Goal: Transaction & Acquisition: Subscribe to service/newsletter

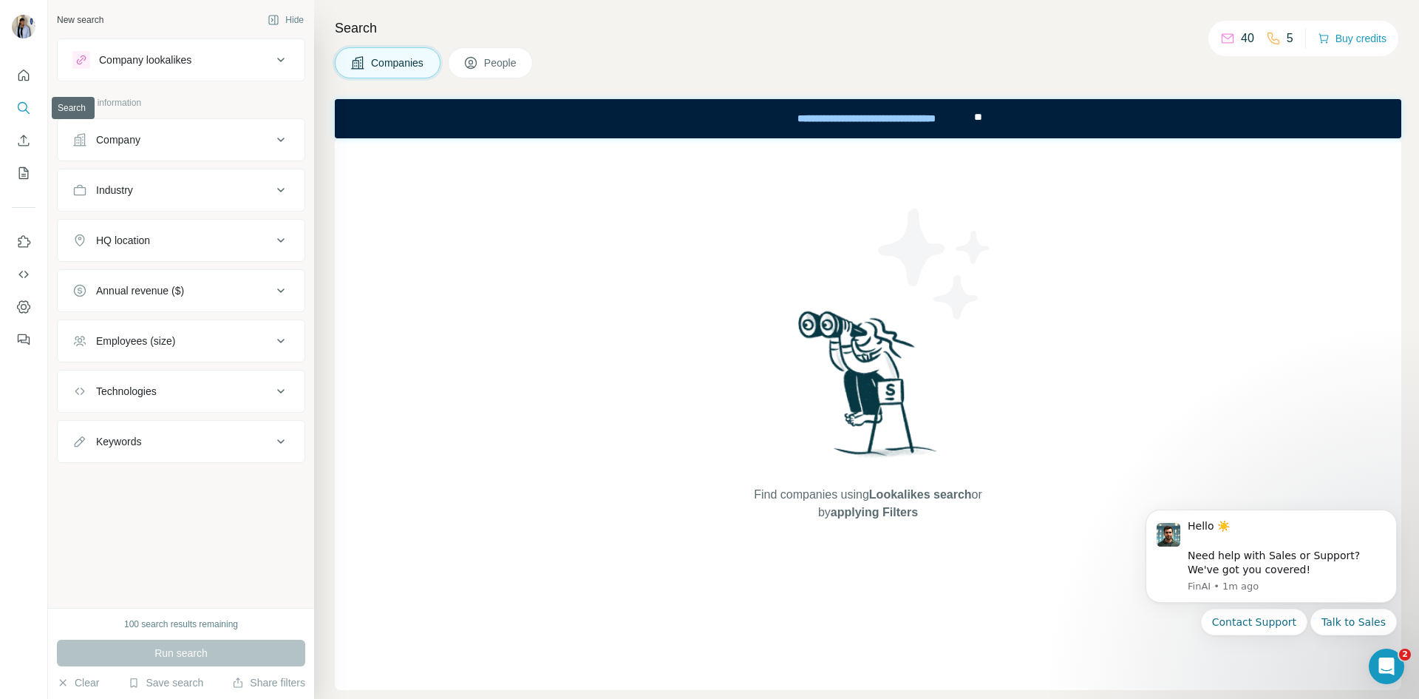
click at [30, 109] on icon "Search" at bounding box center [23, 108] width 15 height 15
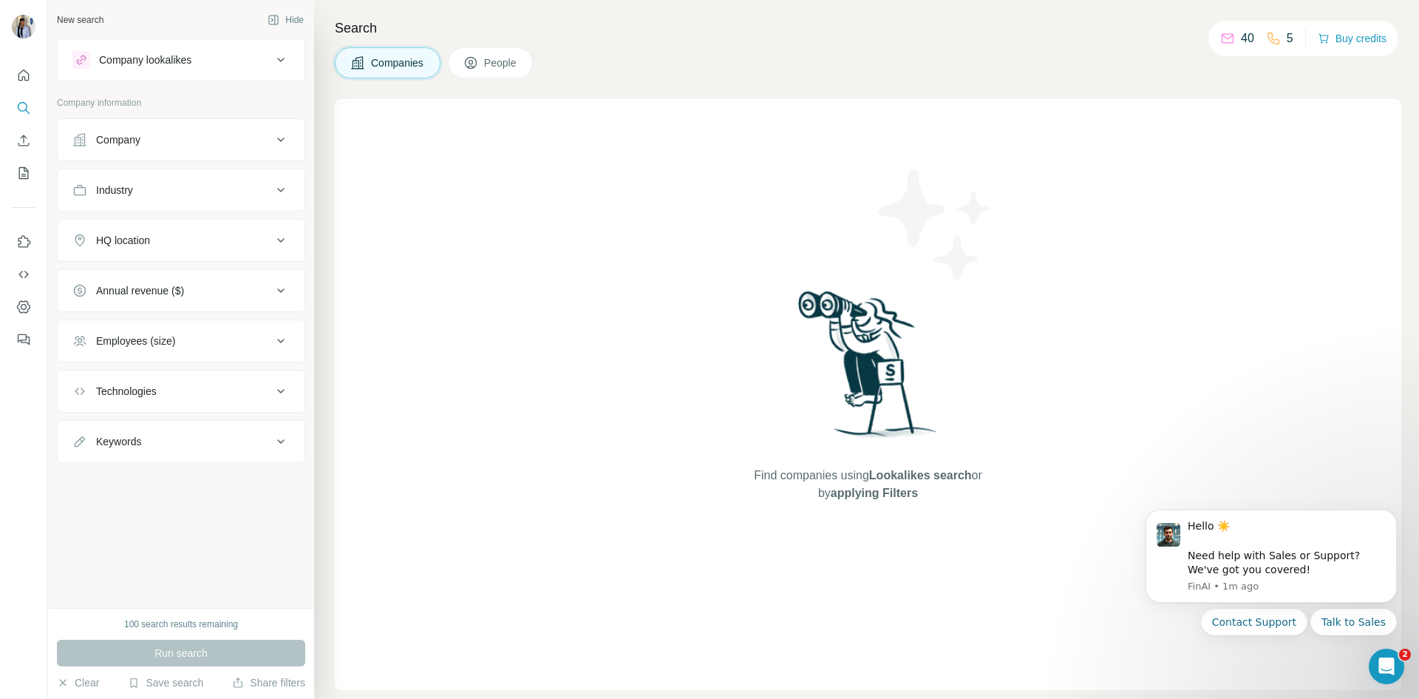
drag, startPoint x: 467, startPoint y: 65, endPoint x: 477, endPoint y: 69, distance: 10.3
click at [469, 64] on icon at bounding box center [471, 62] width 15 height 15
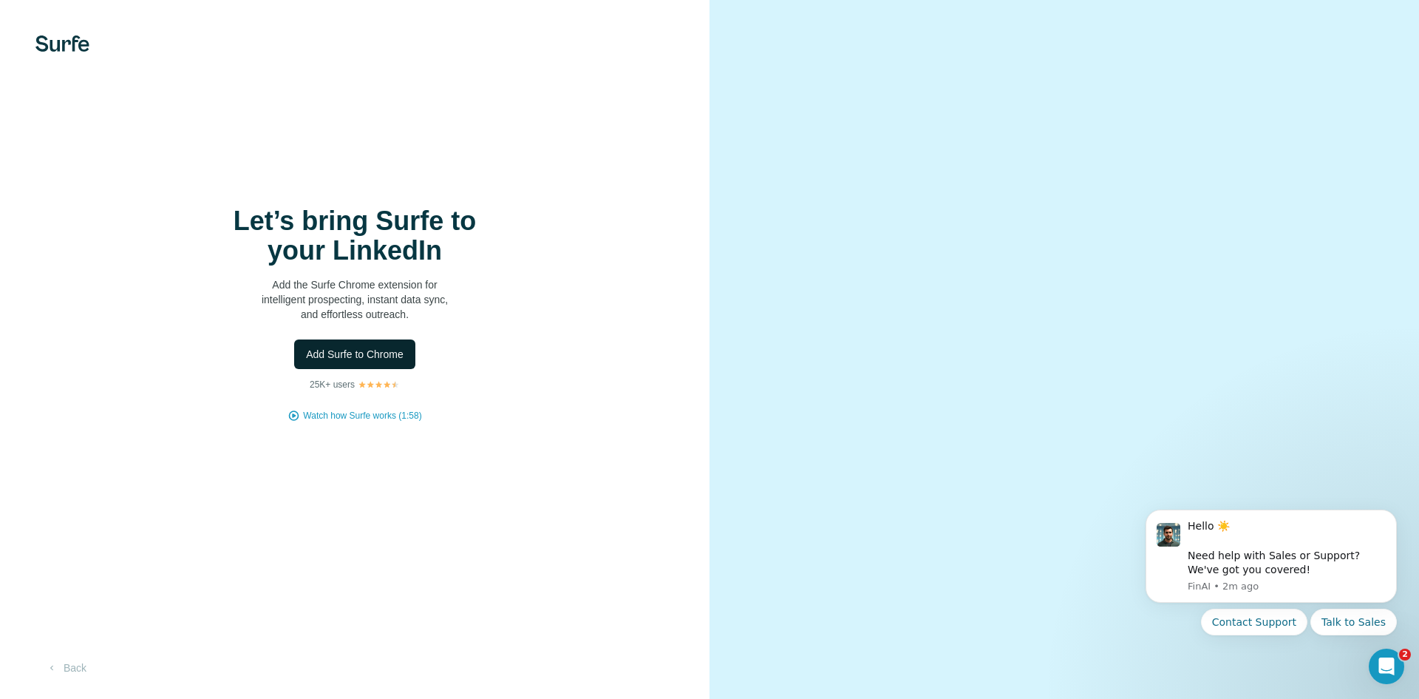
click at [399, 357] on span "Add Surfe to Chrome" at bounding box center [355, 354] width 98 height 15
